Goal: Information Seeking & Learning: Learn about a topic

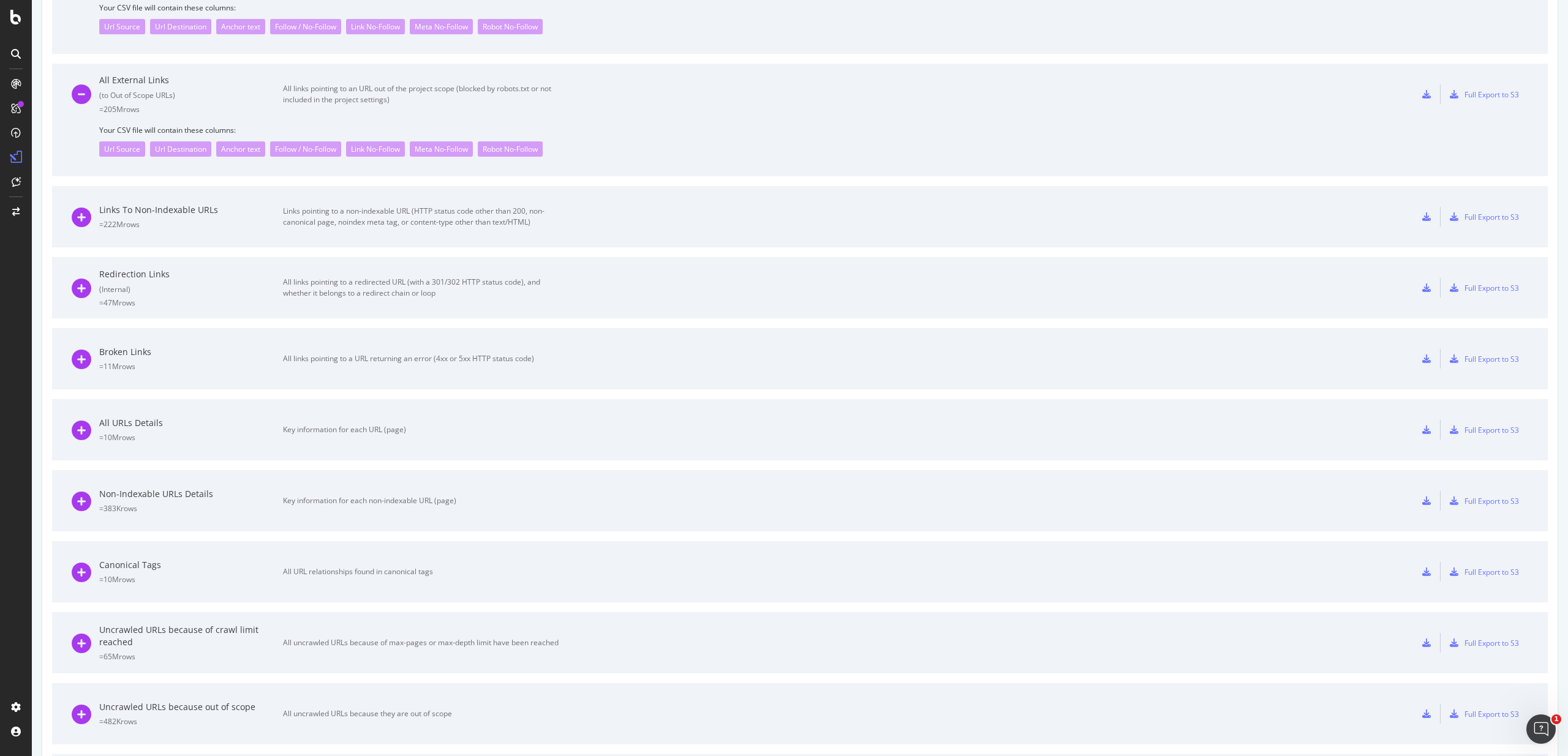
scroll to position [528, 0]
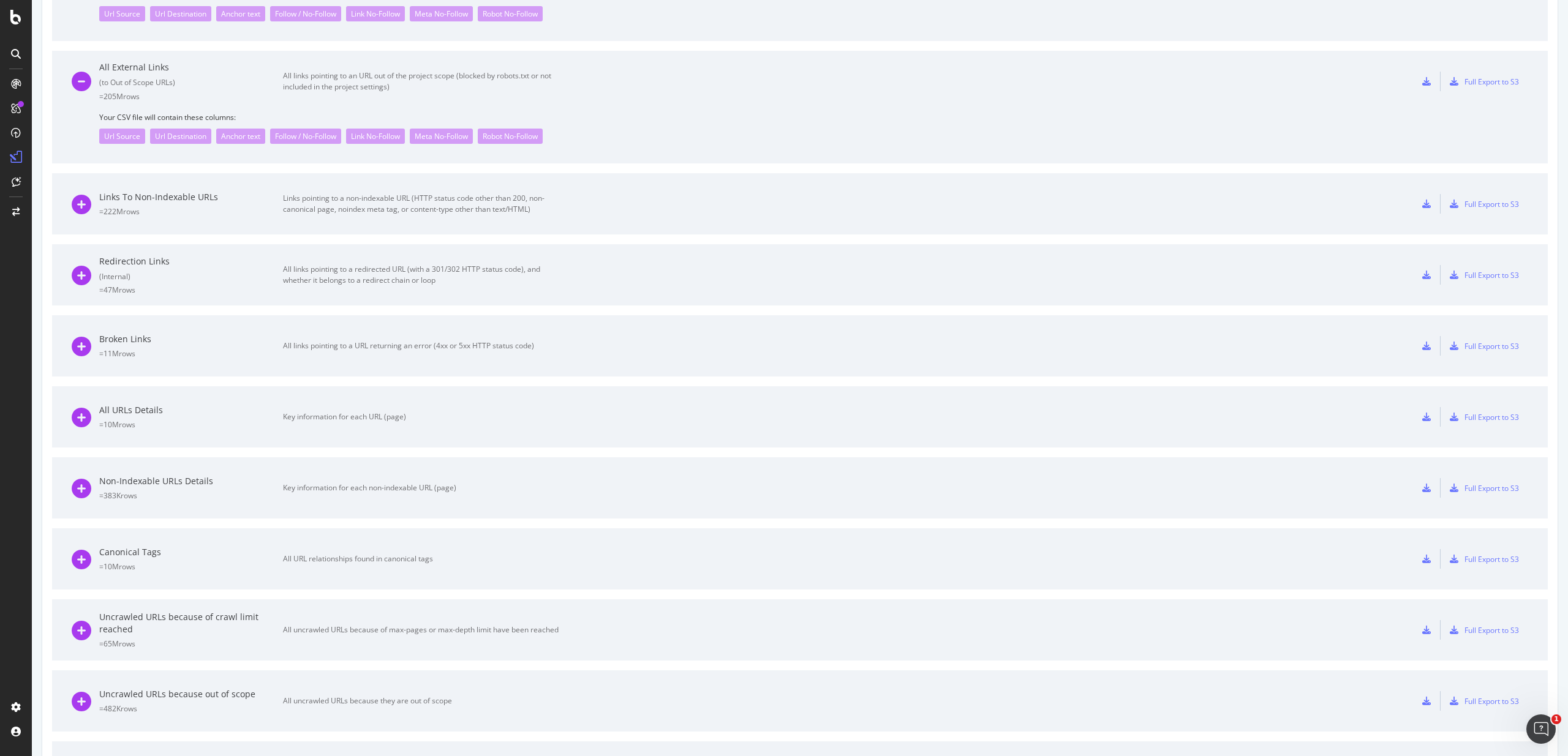
click at [213, 427] on div "= 10M rows" at bounding box center [191, 424] width 184 height 11
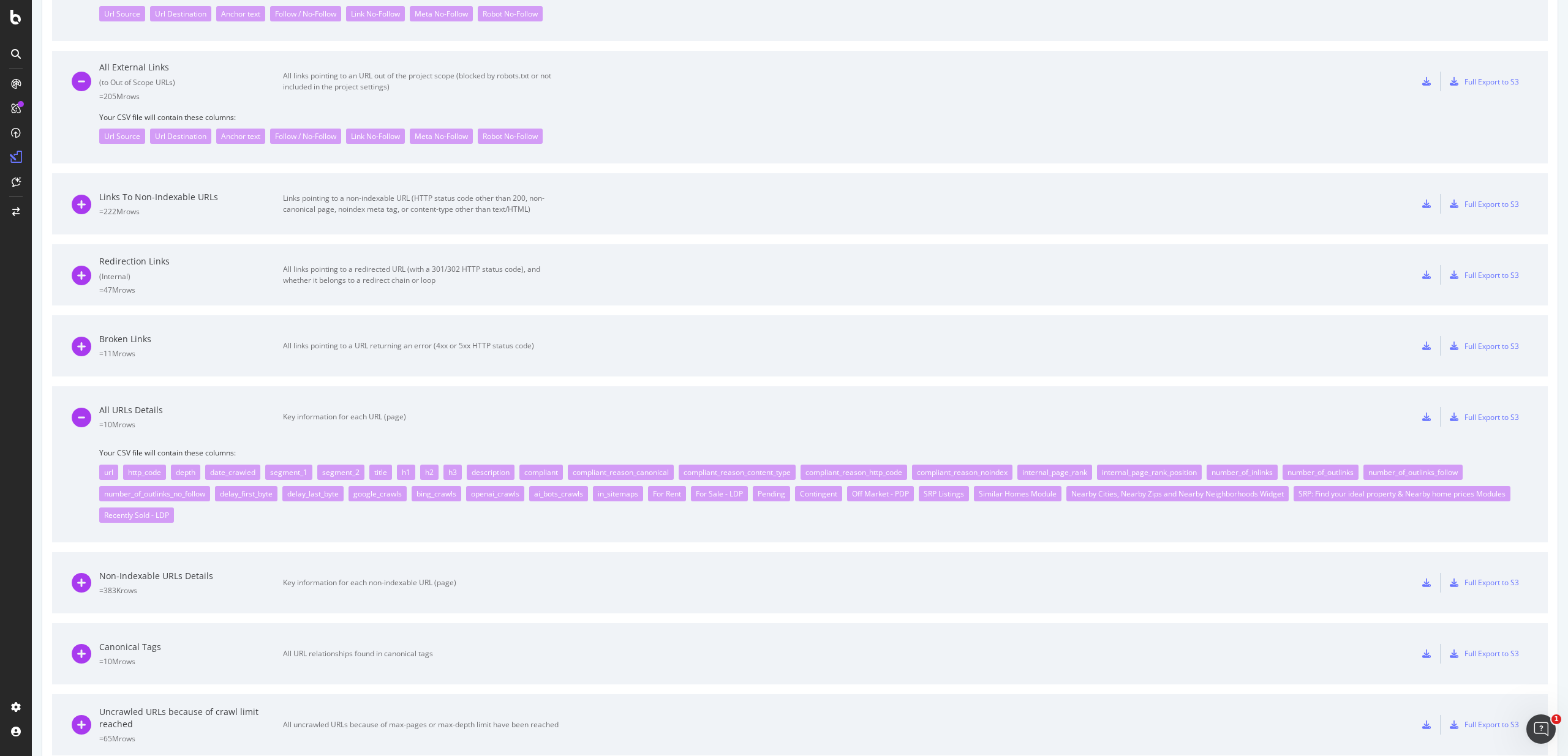
scroll to position [696, 0]
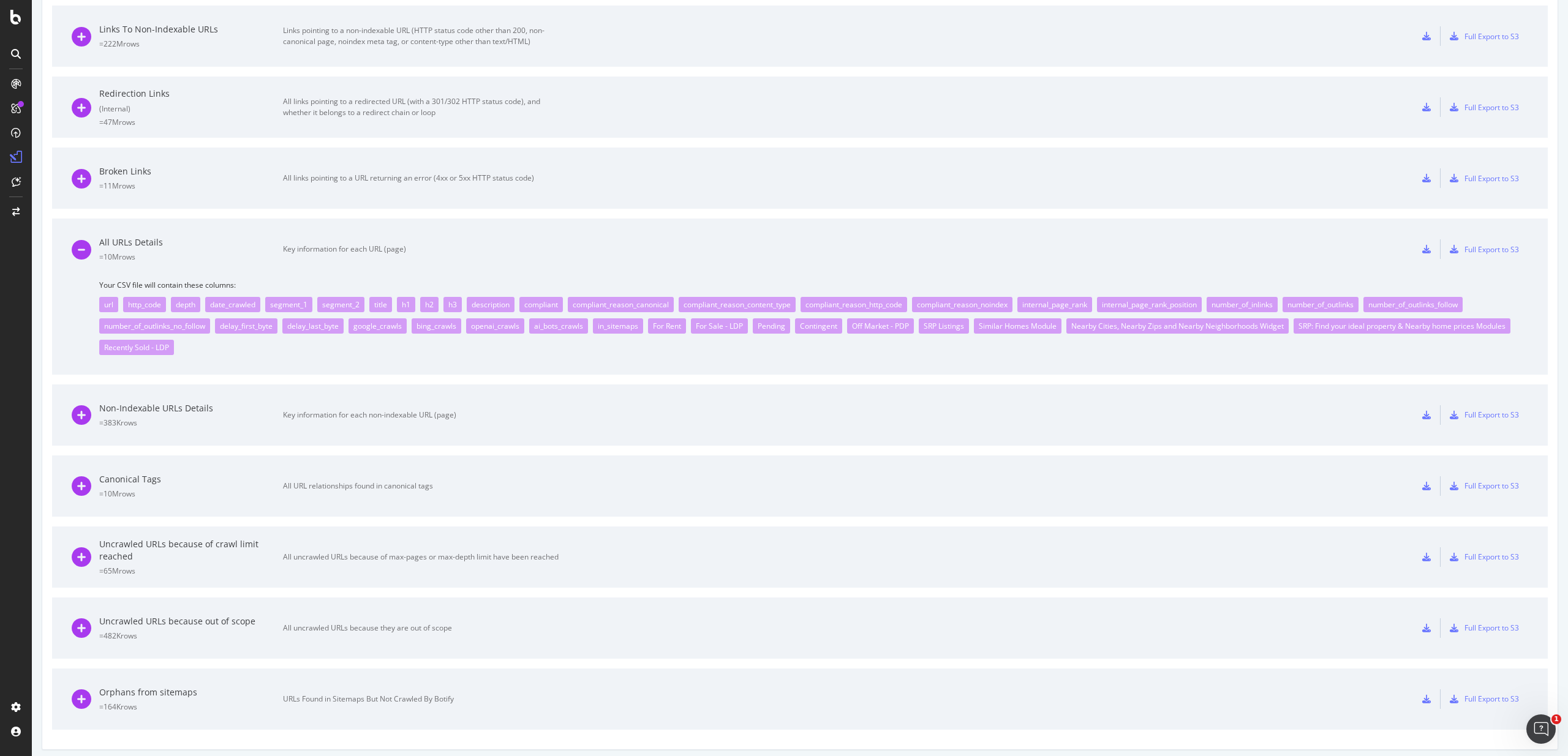
click at [1189, 302] on div "internal_page_rank_position" at bounding box center [1149, 304] width 105 height 15
click at [1169, 306] on div "internal_page_rank_position" at bounding box center [1149, 304] width 105 height 15
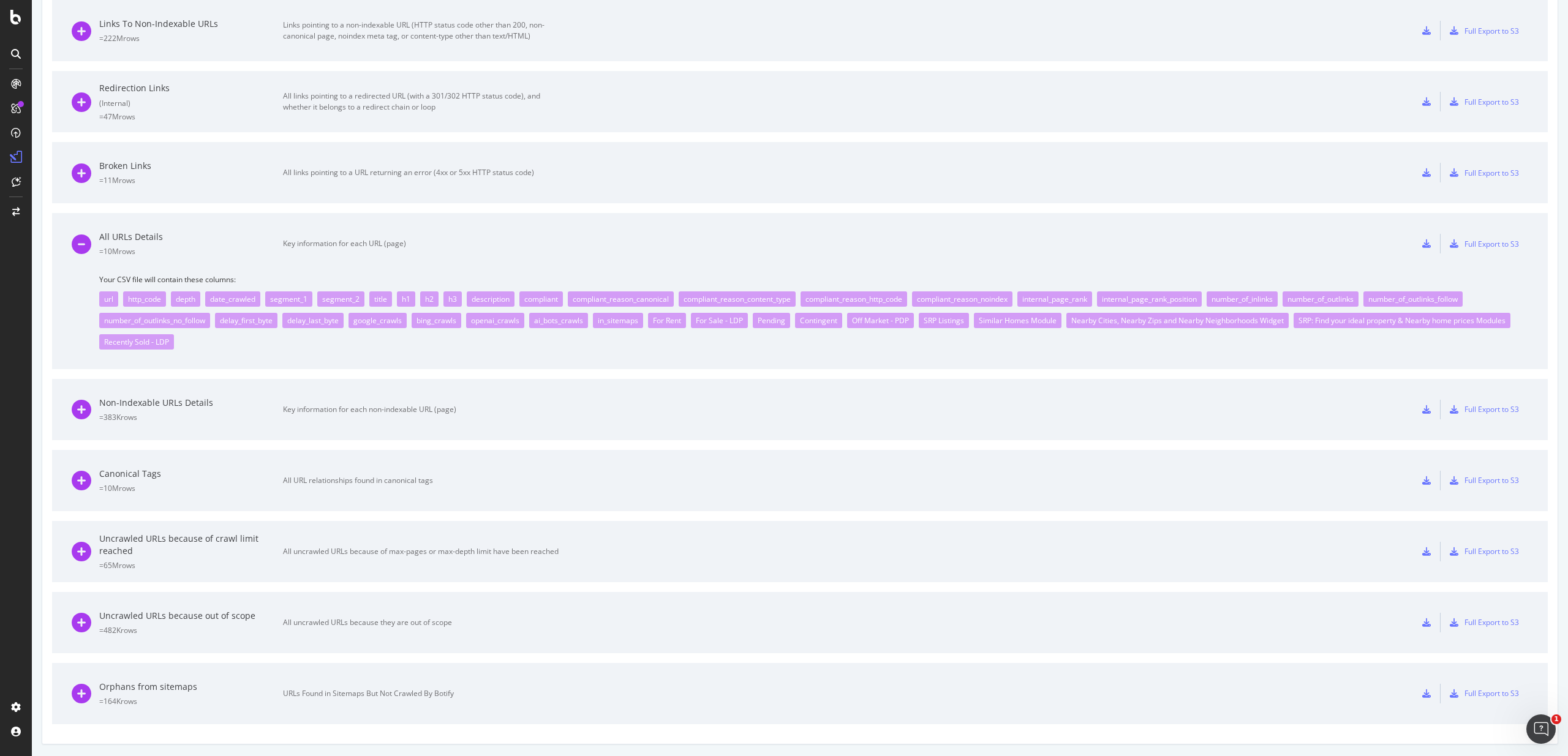
click at [122, 239] on div "All URLs Details" at bounding box center [191, 237] width 184 height 13
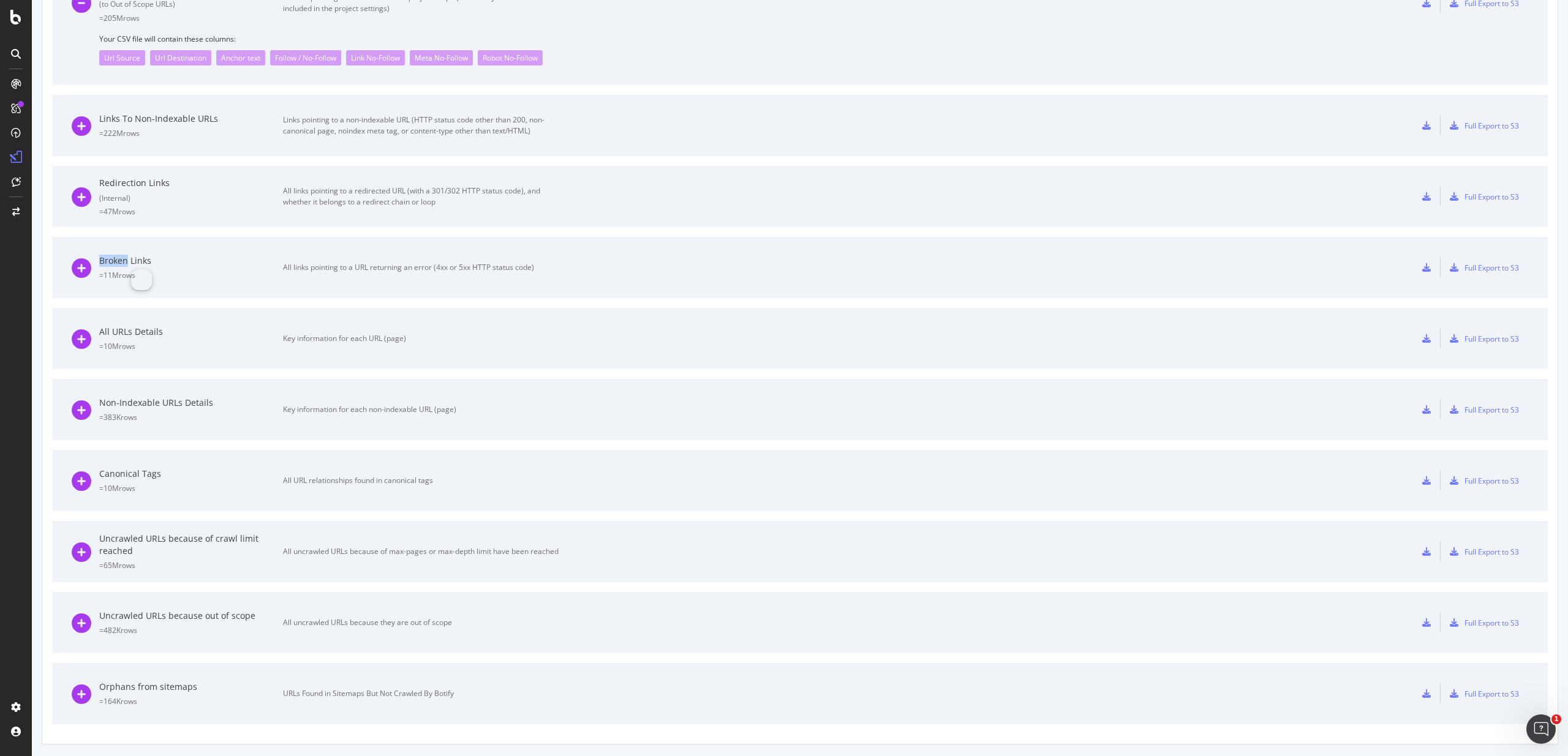
click at [122, 239] on div "Broken Links = 11M rows All links pointing to a URL returning an error (4xx or …" at bounding box center [315, 267] width 487 height 62
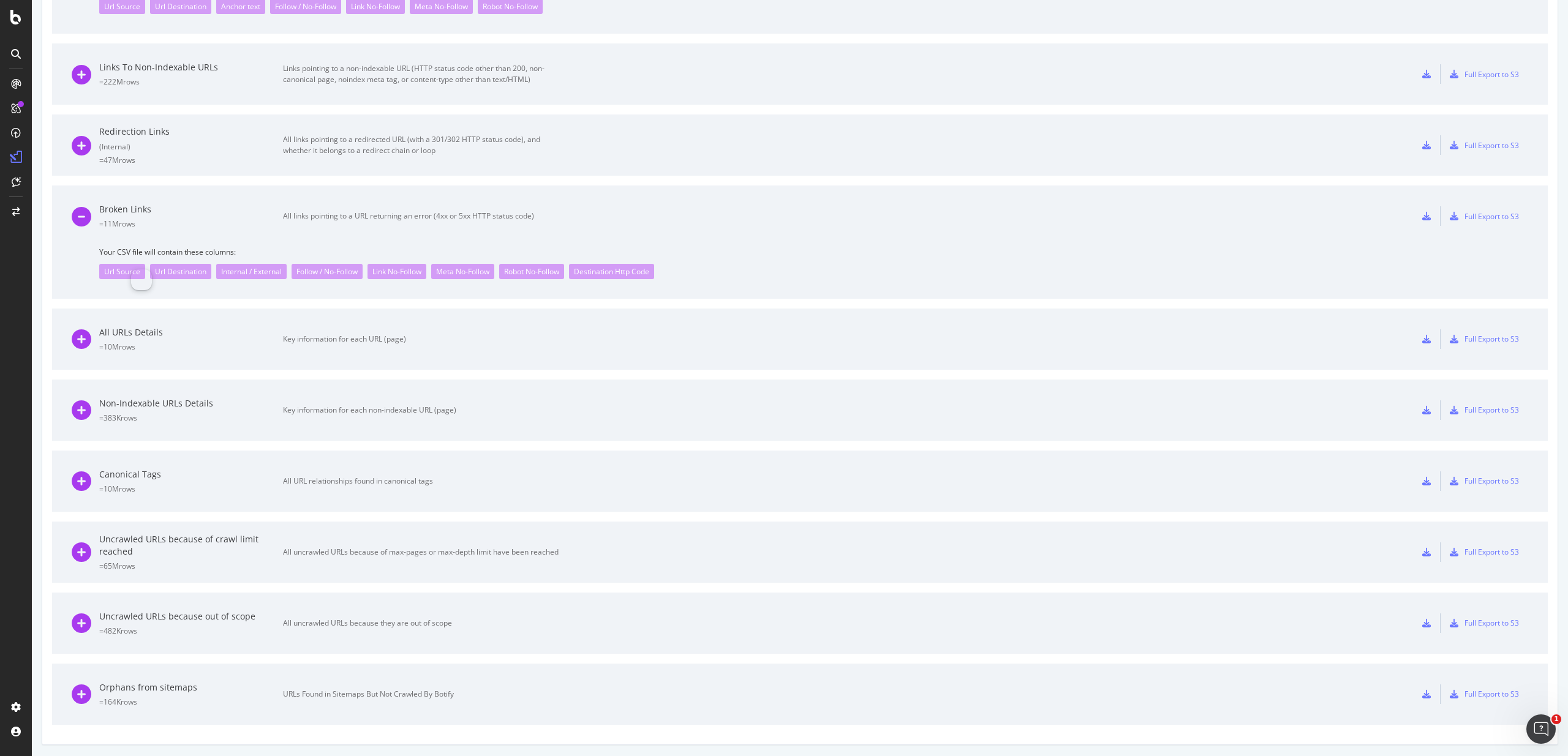
click at [102, 330] on div "All URLs Details" at bounding box center [191, 332] width 184 height 13
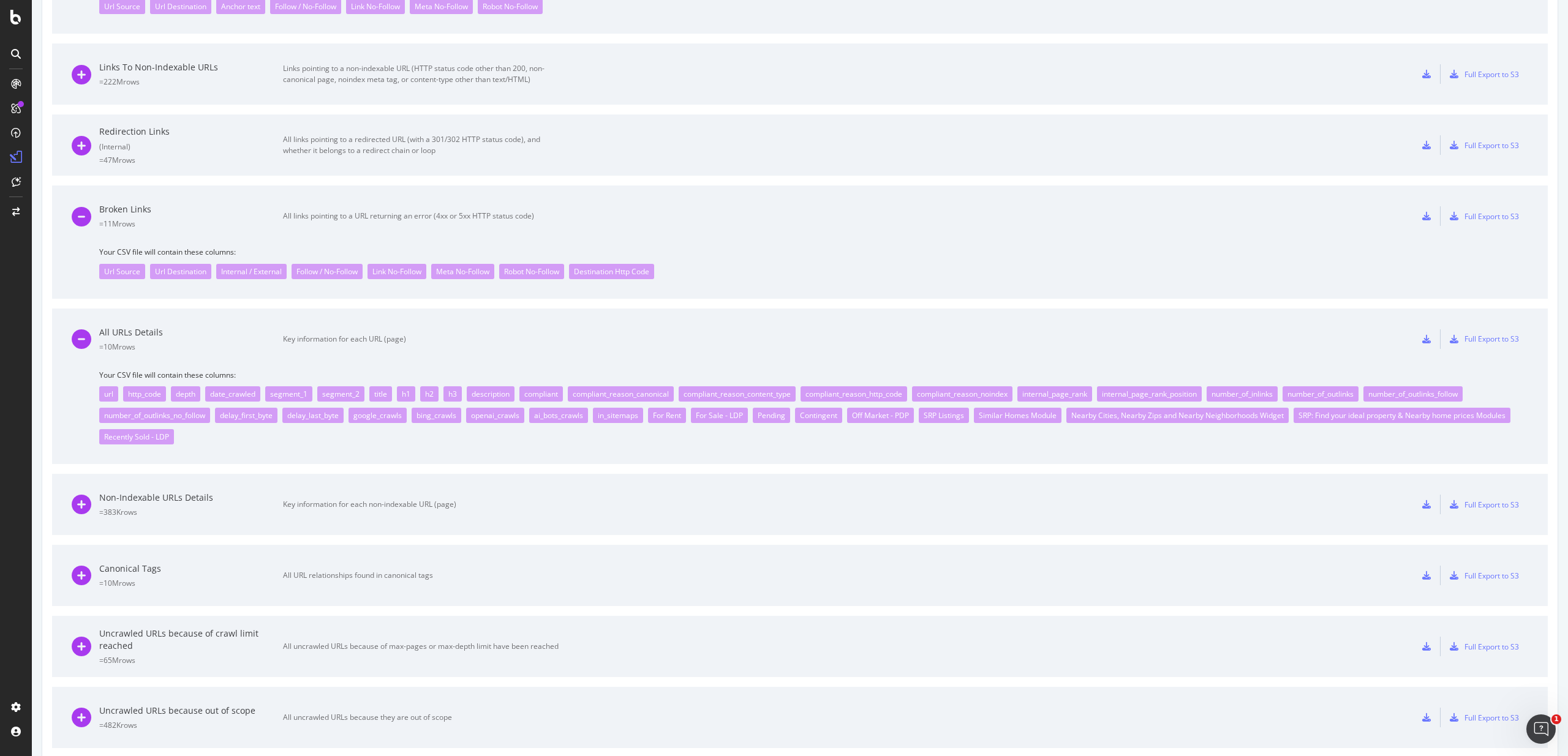
scroll to position [701, 0]
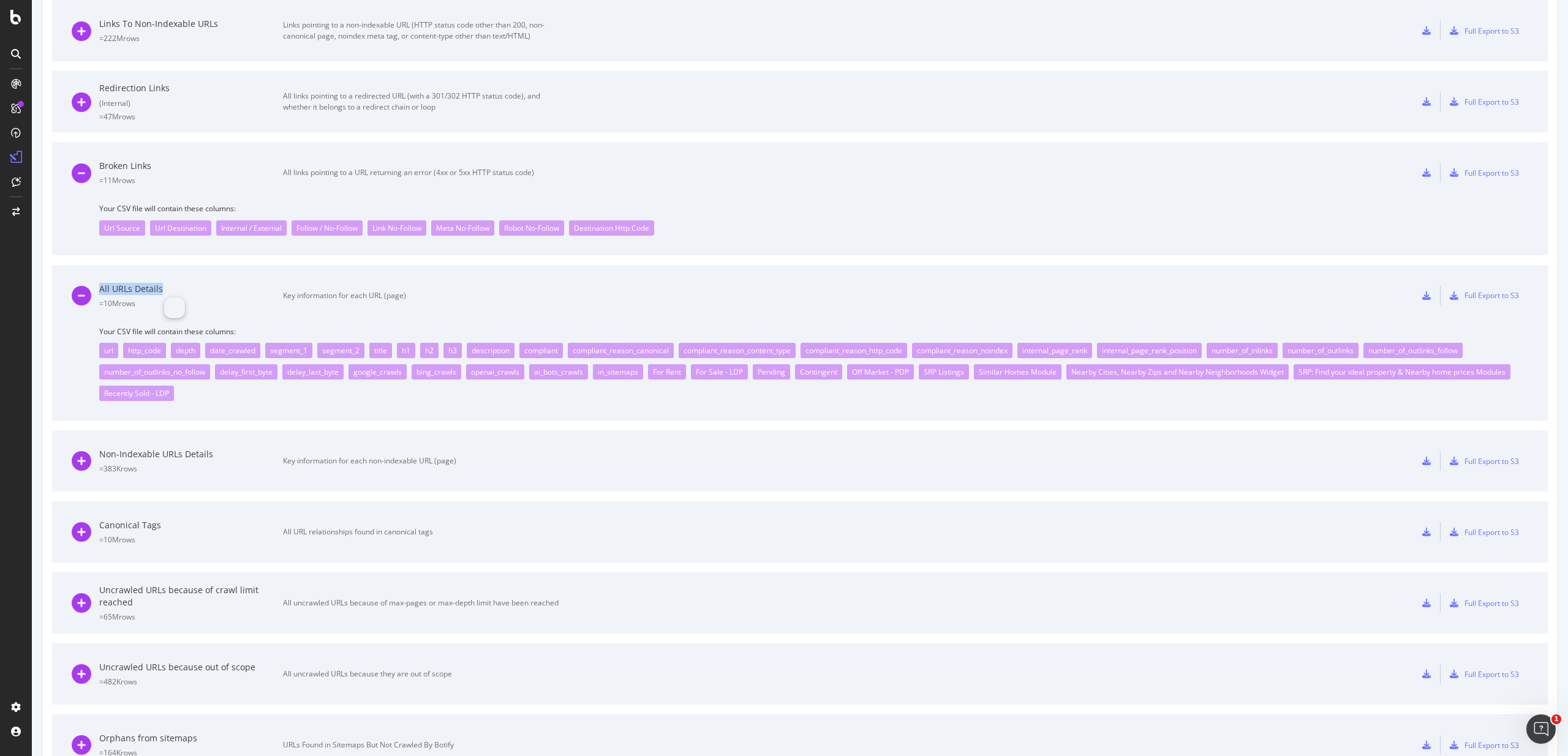
drag, startPoint x: 168, startPoint y: 289, endPoint x: 101, endPoint y: 289, distance: 67.0
click at [101, 289] on div "All URLs Details" at bounding box center [191, 290] width 184 height 13
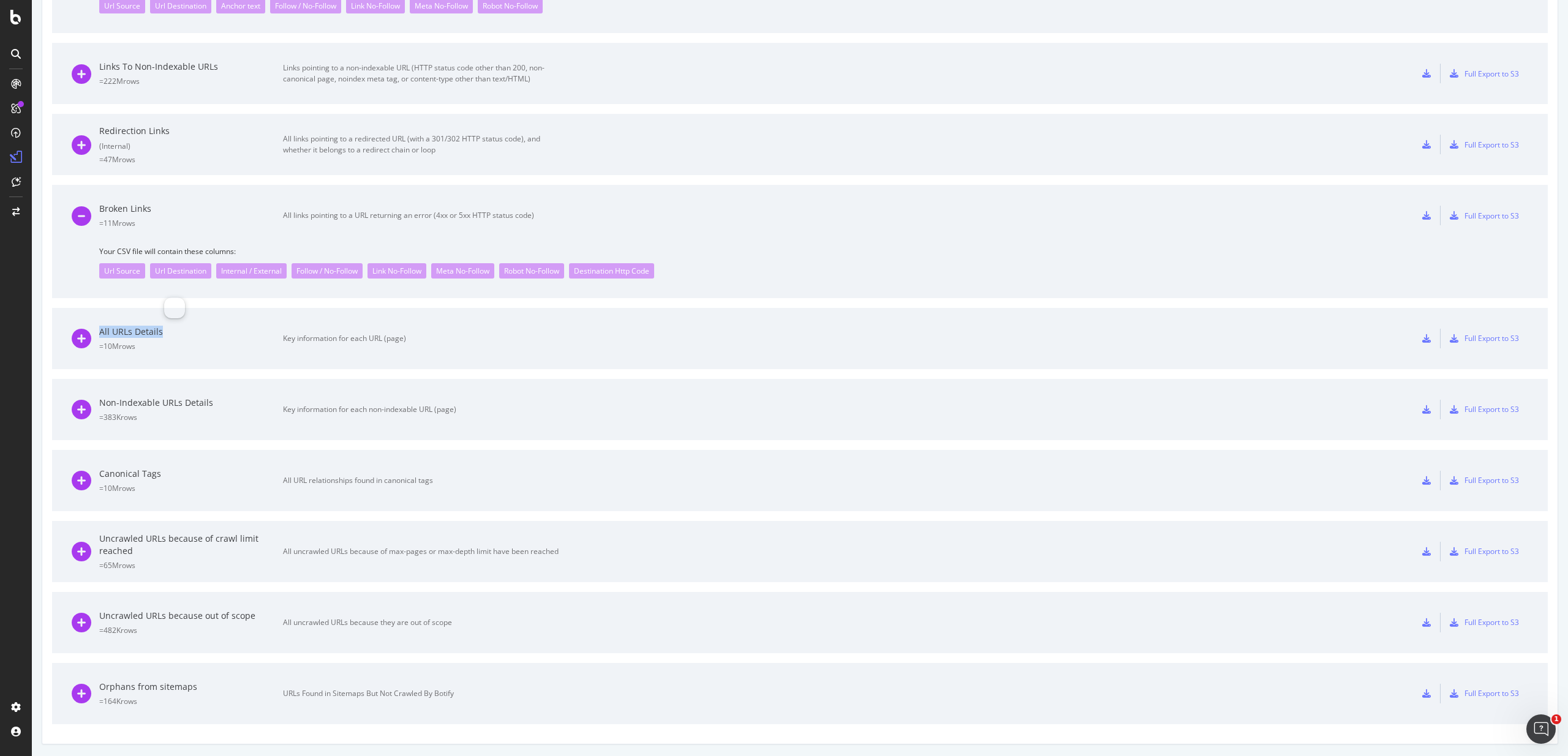
scroll to position [659, 0]
copy div "All URLs Details"
click at [352, 341] on div "Key information for each URL (page)" at bounding box center [421, 339] width 275 height 11
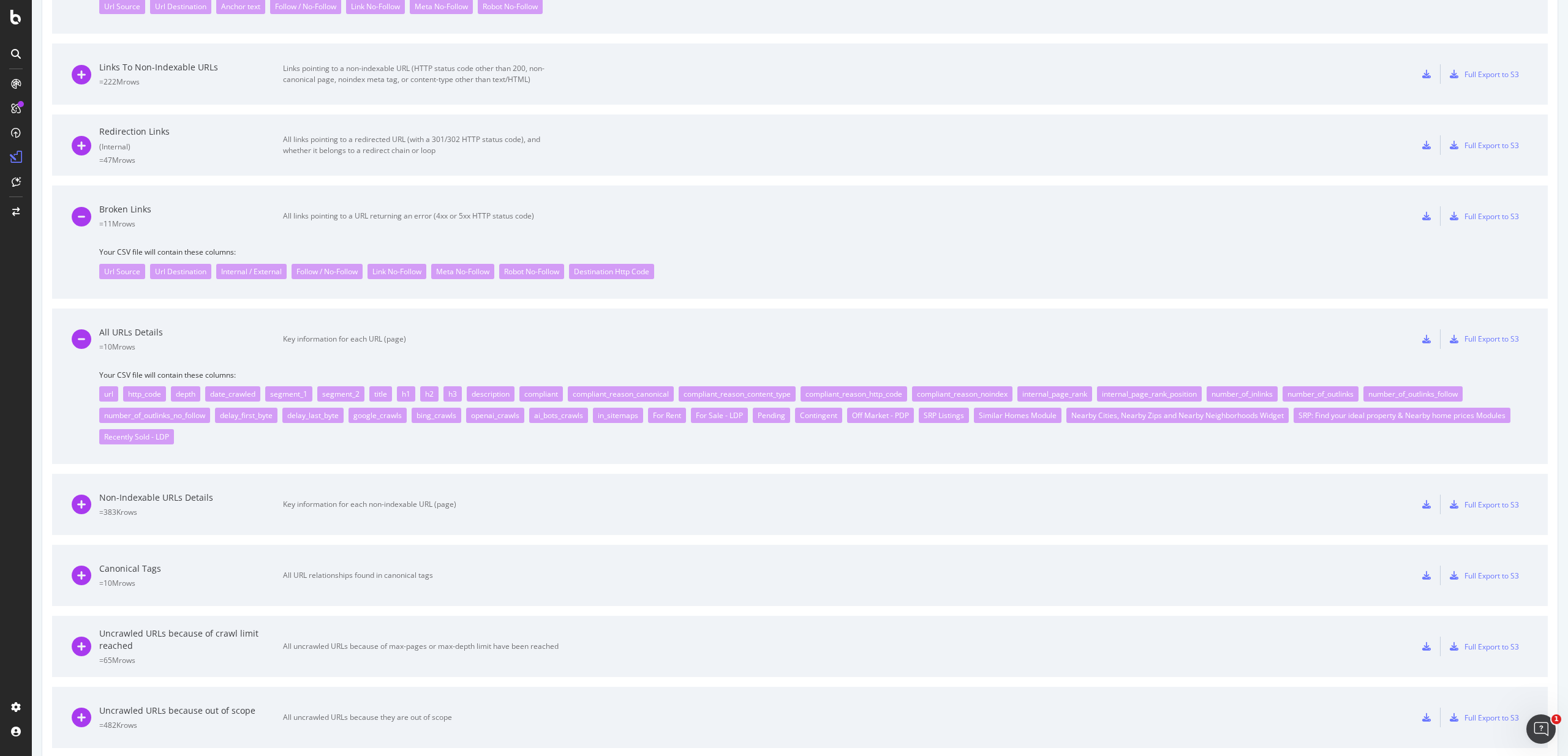
scroll to position [701, 0]
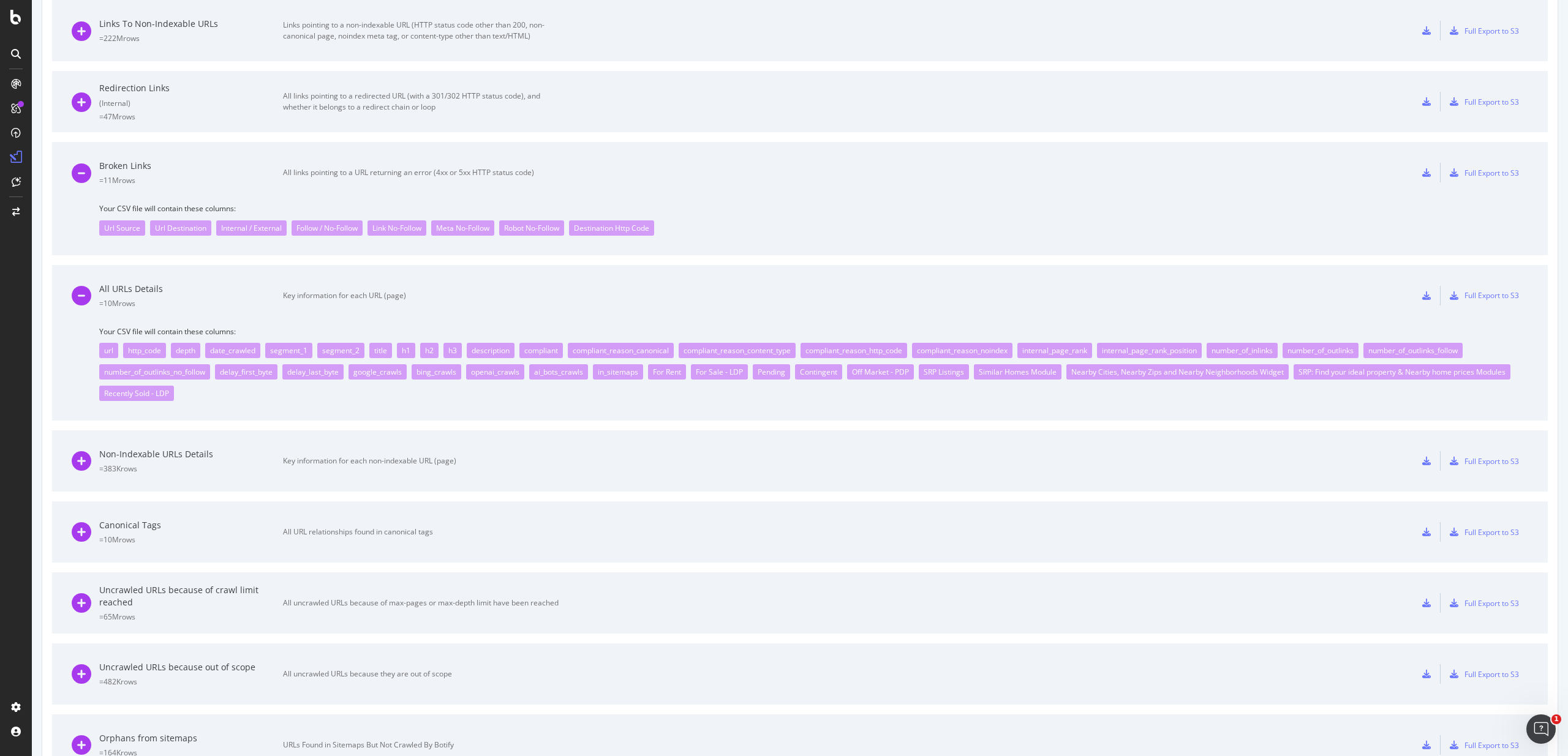
click at [139, 384] on div "url http_code depth date_crawled segment_1 segment_2 title h1 h2 h3 description…" at bounding box center [814, 369] width 1429 height 64
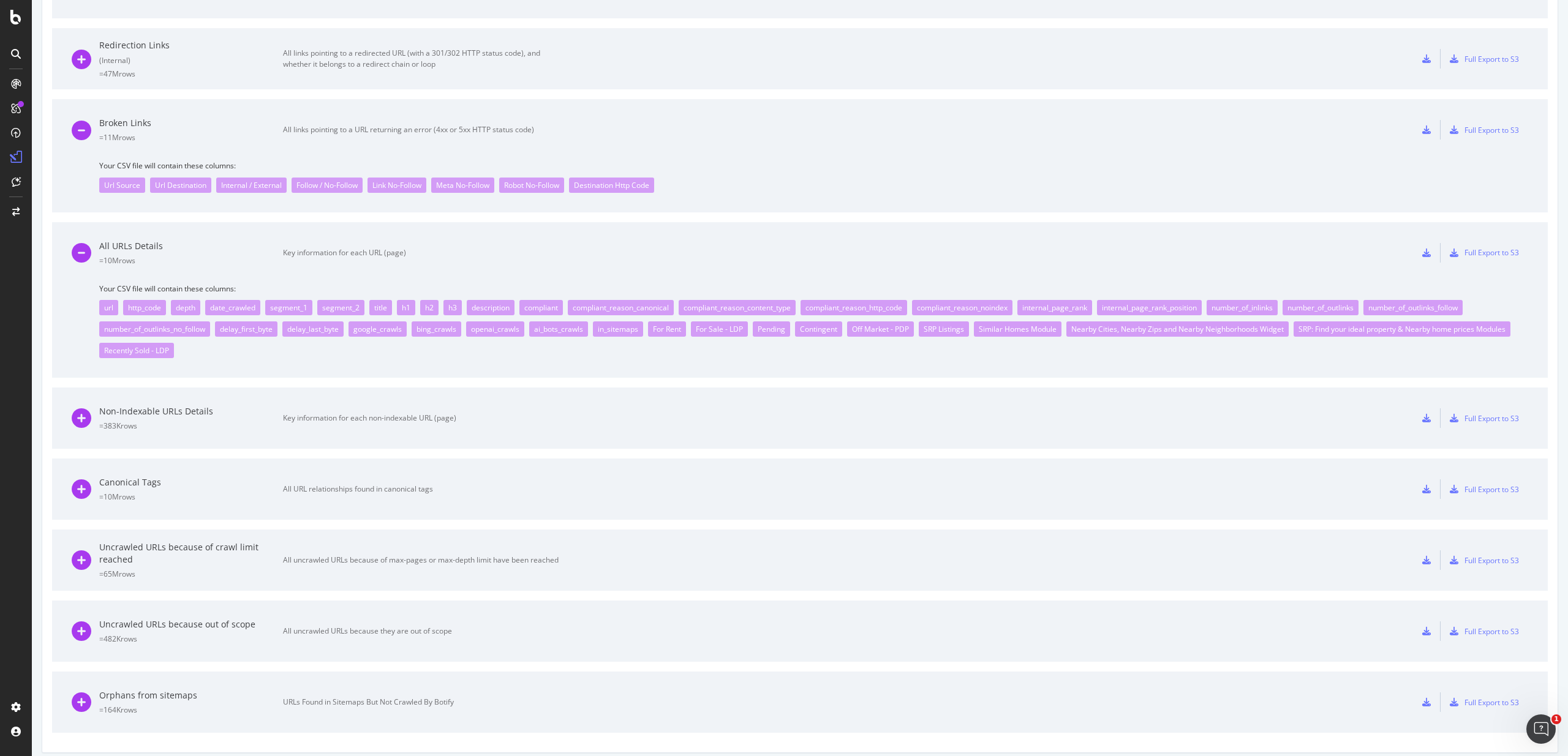
scroll to position [753, 0]
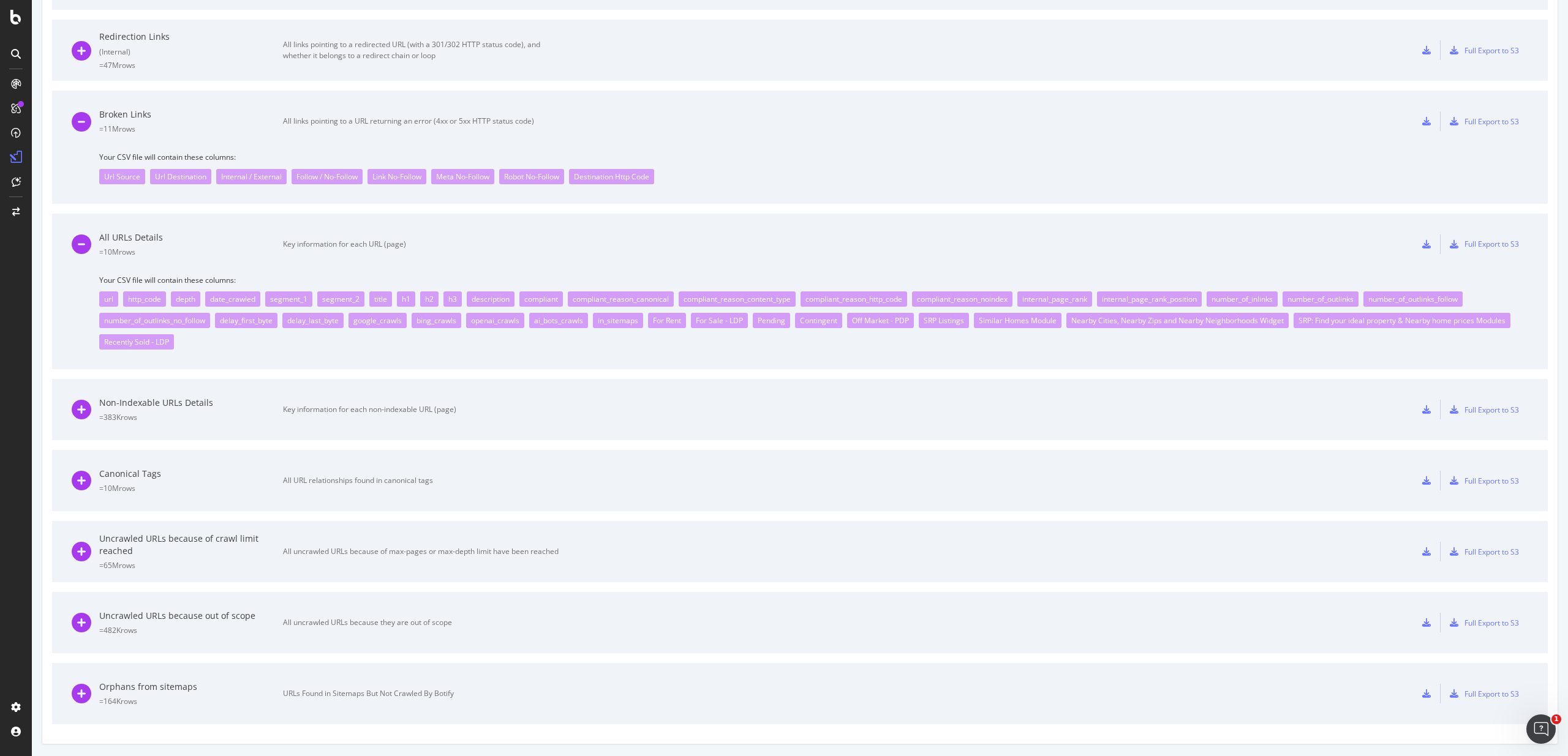
click at [801, 366] on div "Your CSV file will contain these columns: url http_code depth date_crawled segm…" at bounding box center [799, 323] width 1456 height 95
click at [756, 296] on div "compliant_reason_content_type" at bounding box center [737, 298] width 117 height 15
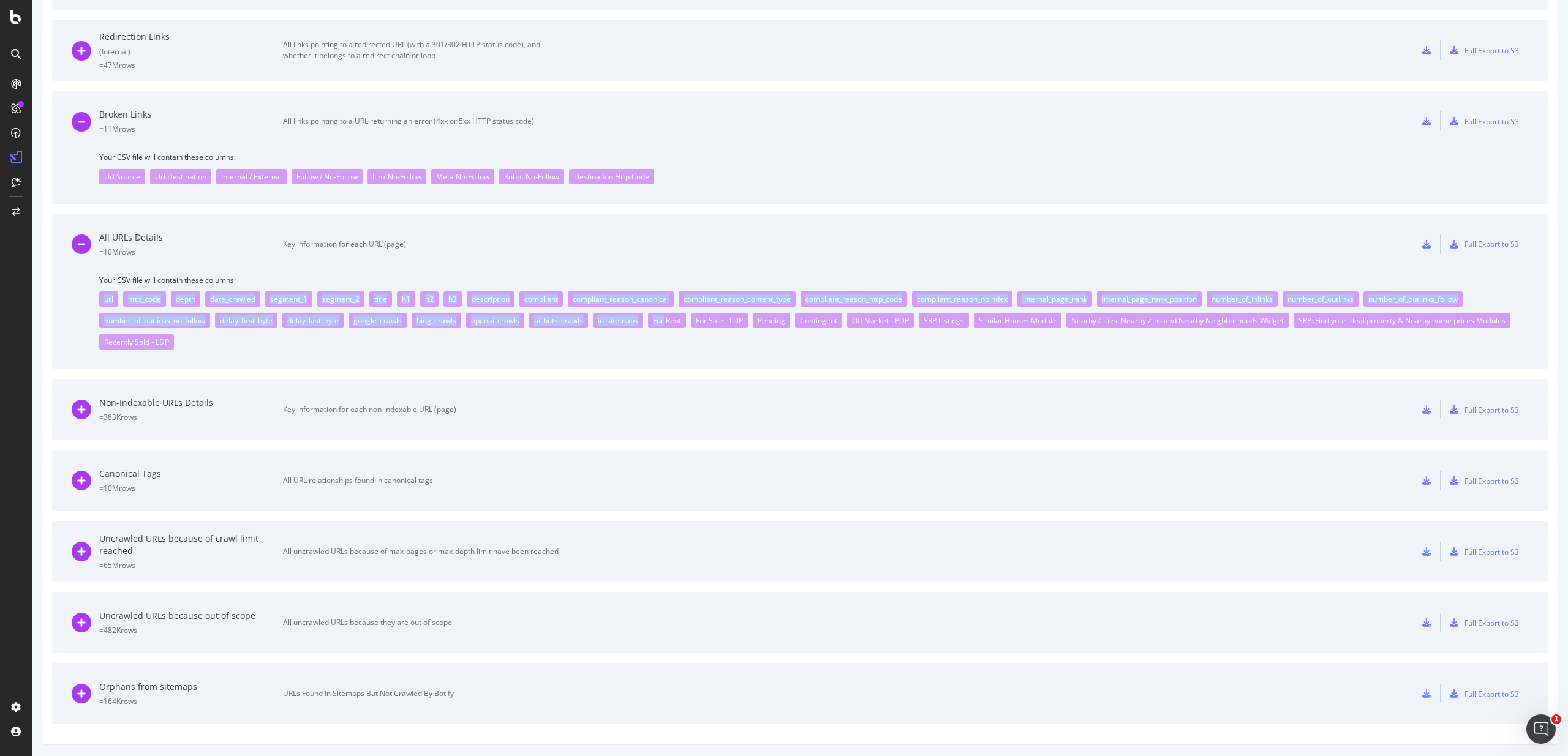
click at [756, 296] on div "compliant_reason_content_type" at bounding box center [737, 298] width 117 height 15
click at [1001, 288] on div "url http_code depth date_crawled segment_1 segment_2 title h1 h2 h3 description…" at bounding box center [814, 317] width 1429 height 64
click at [1039, 308] on div "url http_code depth date_crawled segment_1 segment_2 title h1 h2 h3 description…" at bounding box center [814, 317] width 1429 height 64
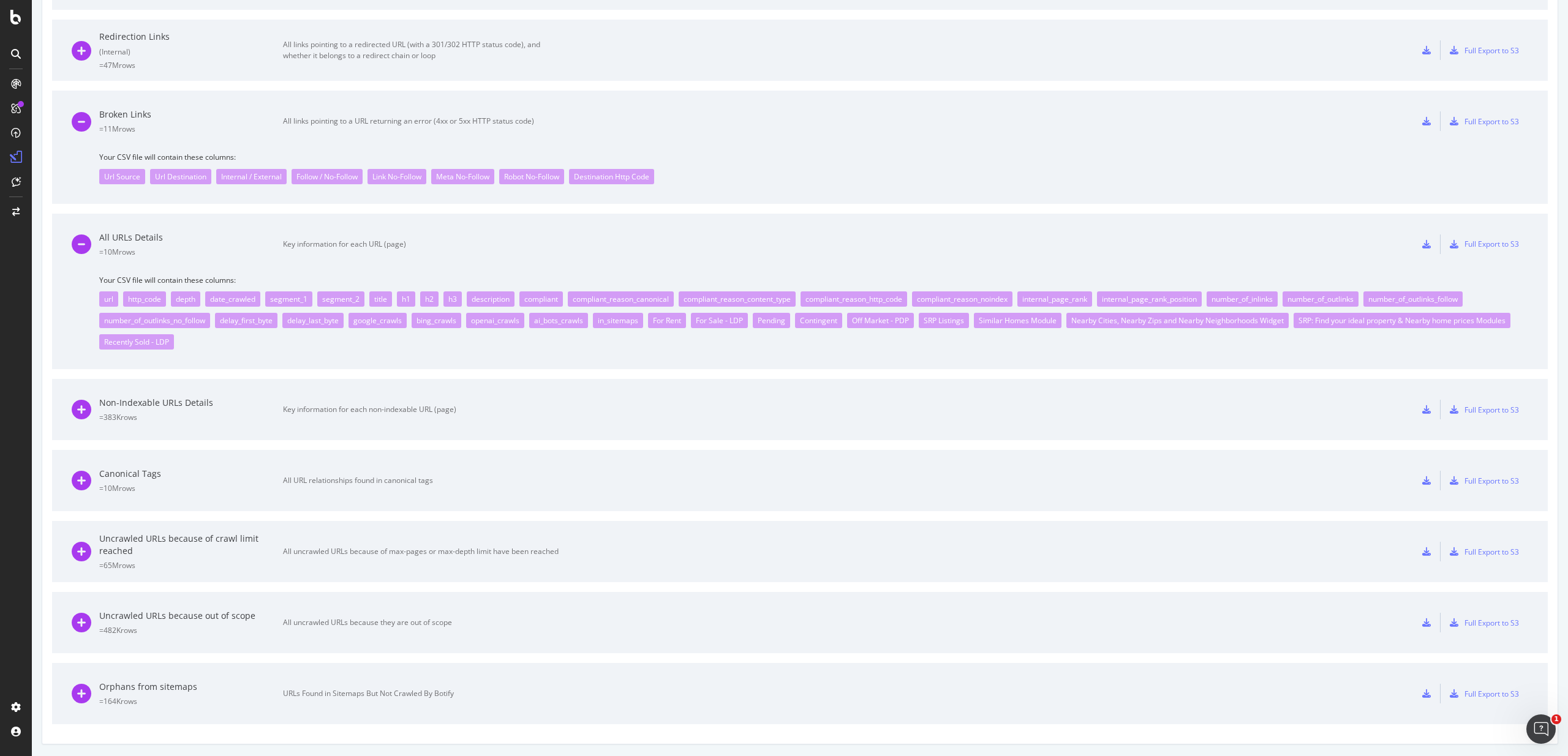
click at [997, 275] on span "Your CSV file will contain these columns:" at bounding box center [814, 281] width 1429 height 11
